Goal: Task Accomplishment & Management: Manage account settings

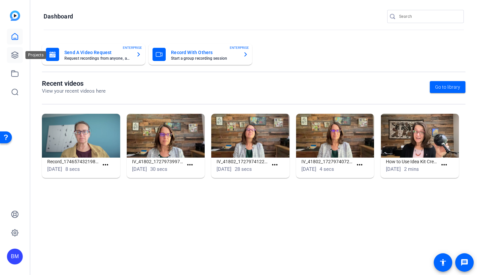
click at [15, 57] on icon at bounding box center [15, 55] width 8 height 8
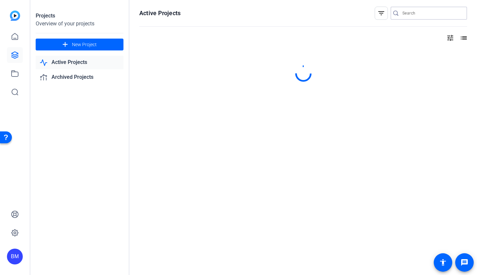
click at [421, 13] on input "Search" at bounding box center [432, 13] width 59 height 8
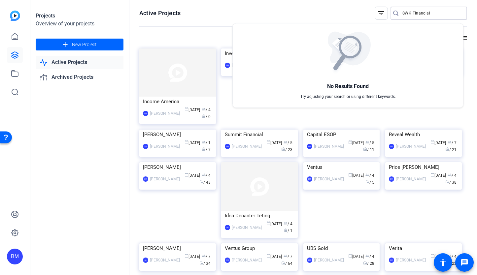
type input "SWK Financial"
click at [87, 44] on div at bounding box center [238, 137] width 477 height 275
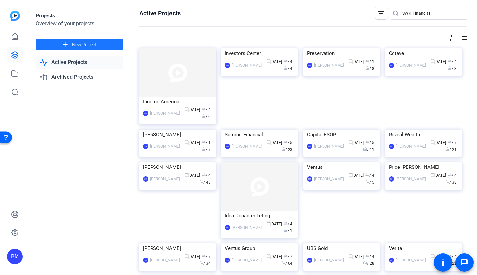
click at [87, 44] on span "New Project" at bounding box center [84, 44] width 25 height 7
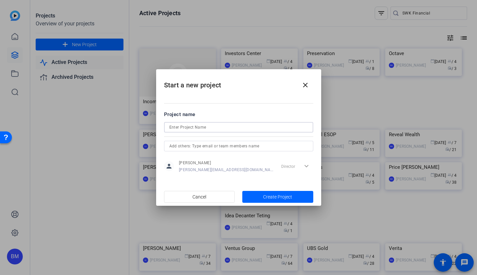
click at [201, 129] on input at bounding box center [238, 128] width 139 height 8
type input "SWK Financial"
click at [223, 149] on input "text" at bounding box center [238, 146] width 139 height 8
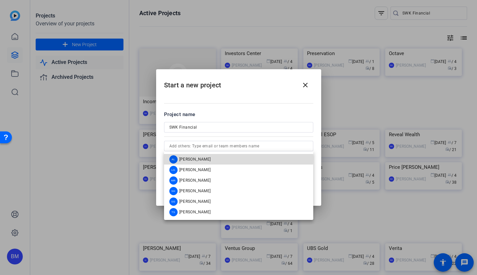
click at [213, 159] on mat-option "AL [PERSON_NAME]" at bounding box center [238, 159] width 149 height 11
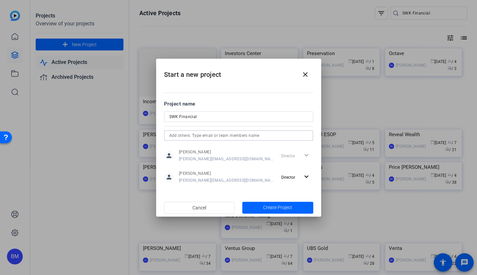
click at [216, 133] on input "text" at bounding box center [238, 136] width 139 height 8
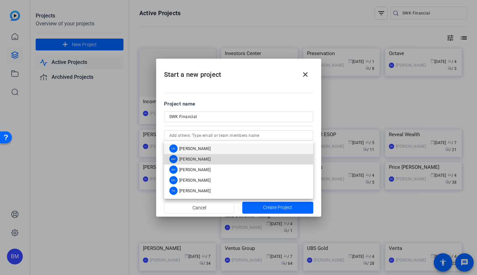
click at [196, 160] on span "[PERSON_NAME]" at bounding box center [195, 159] width 32 height 5
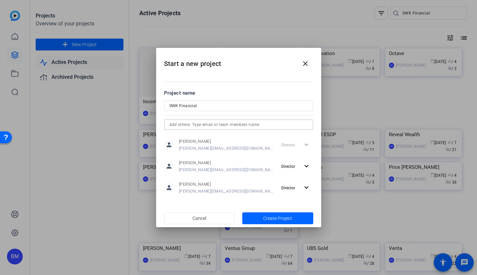
click at [195, 124] on input "text" at bounding box center [238, 125] width 139 height 8
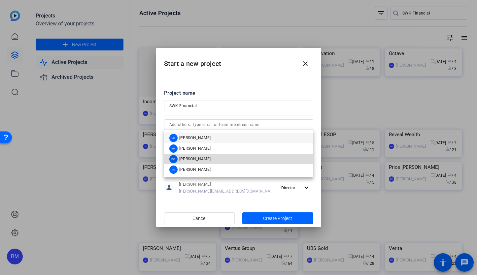
click at [189, 159] on span "[PERSON_NAME]" at bounding box center [195, 159] width 32 height 5
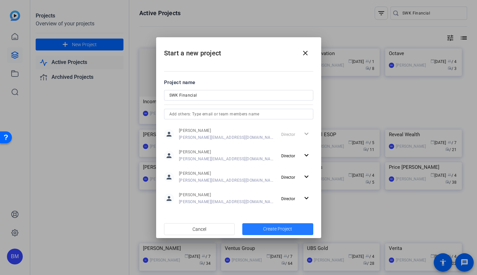
click at [248, 229] on span "button" at bounding box center [277, 230] width 71 height 16
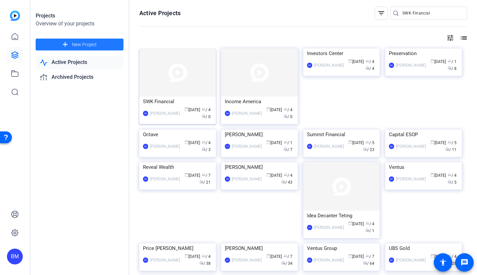
click at [163, 80] on img at bounding box center [177, 73] width 77 height 48
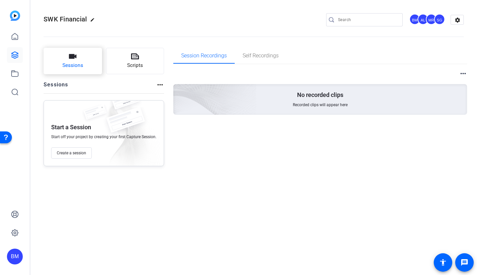
click at [74, 64] on span "Sessions" at bounding box center [72, 66] width 21 height 8
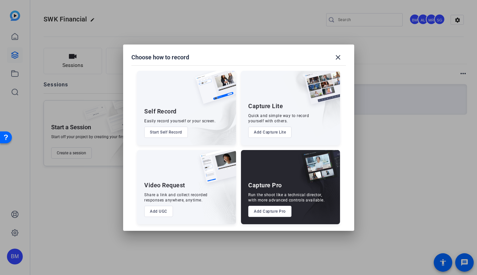
click at [257, 212] on button "Add Capture Pro" at bounding box center [269, 211] width 43 height 11
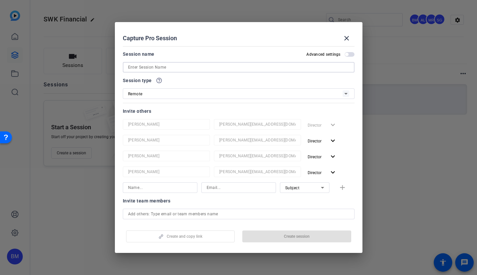
click at [224, 66] on input at bounding box center [238, 67] width 221 height 8
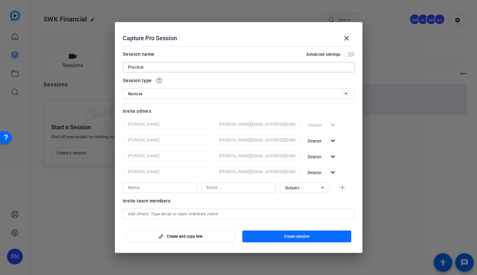
type input "Practice"
click at [299, 235] on span "Create session" at bounding box center [297, 236] width 26 height 5
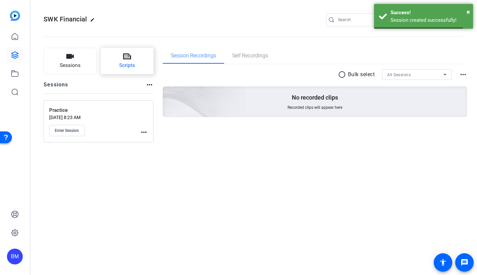
click at [117, 60] on button "Scripts" at bounding box center [127, 61] width 53 height 26
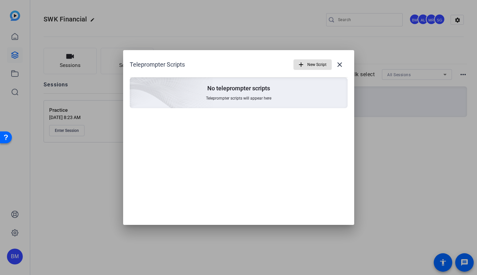
click at [307, 63] on span "New Script" at bounding box center [316, 64] width 19 height 13
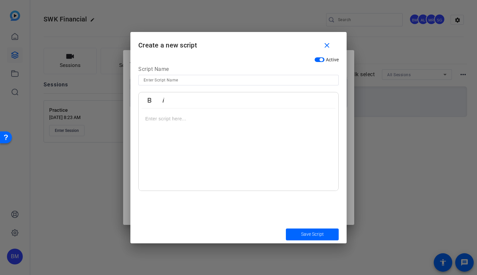
click at [204, 134] on div at bounding box center [239, 150] width 200 height 83
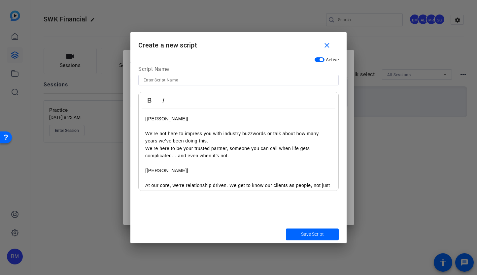
scroll to position [309, 0]
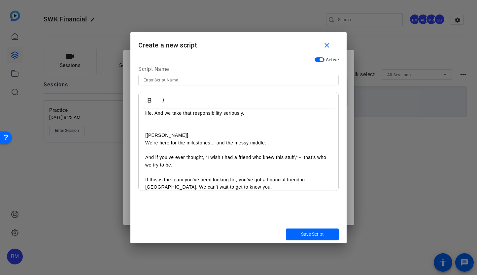
click at [164, 78] on input at bounding box center [239, 80] width 190 height 8
type input "Practice"
drag, startPoint x: 304, startPoint y: 228, endPoint x: 308, endPoint y: 234, distance: 7.4
click at [304, 228] on span "submit" at bounding box center [312, 235] width 53 height 16
